Goal: Transaction & Acquisition: Purchase product/service

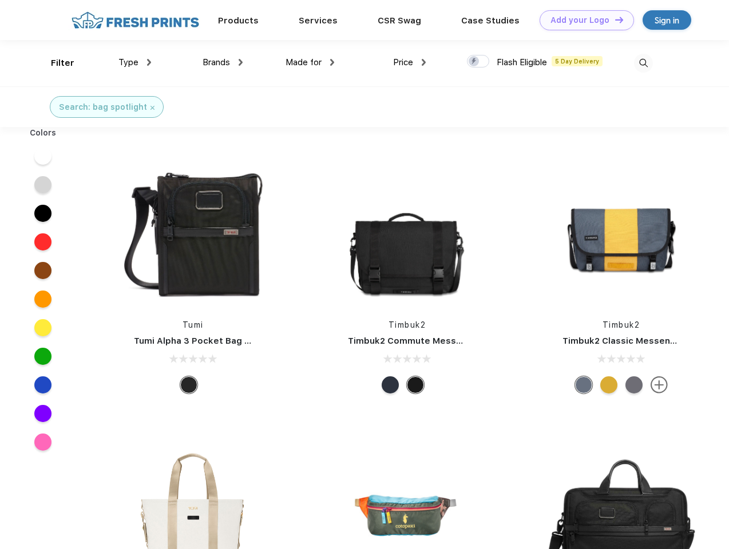
scroll to position [1, 0]
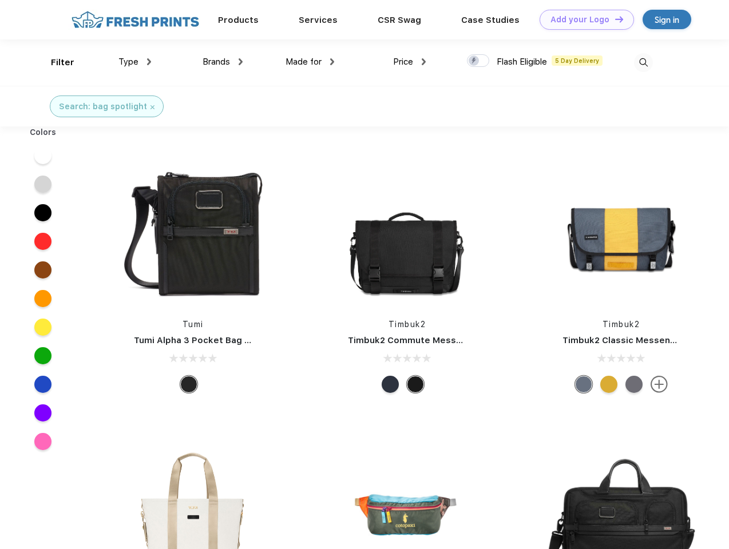
click at [582, 19] on link "Add your Logo Design Tool" at bounding box center [587, 20] width 94 height 20
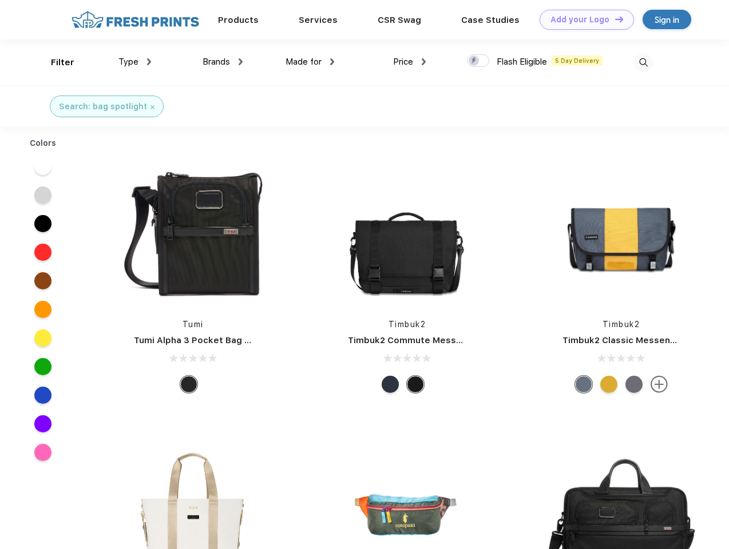
click at [0, 0] on div "Design Tool" at bounding box center [0, 0] width 0 height 0
click at [614, 19] on link "Add your Logo Design Tool" at bounding box center [587, 20] width 94 height 20
click at [55, 62] on div "Filter" at bounding box center [62, 62] width 23 height 13
click at [135, 62] on span "Type" at bounding box center [128, 62] width 20 height 10
click at [223, 62] on span "Brands" at bounding box center [216, 62] width 27 height 10
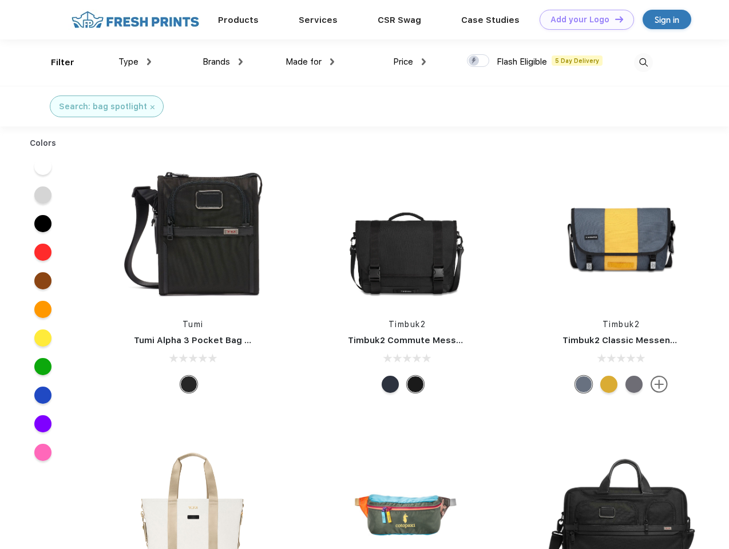
click at [310, 62] on span "Made for" at bounding box center [303, 62] width 36 height 10
click at [410, 62] on span "Price" at bounding box center [403, 62] width 20 height 10
click at [478, 61] on div at bounding box center [478, 60] width 22 height 13
click at [474, 61] on input "checkbox" at bounding box center [470, 57] width 7 height 7
click at [643, 62] on img at bounding box center [643, 62] width 19 height 19
